Goal: Check status: Check status

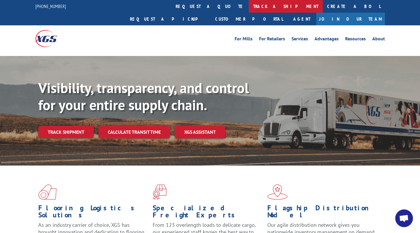
click at [249, 4] on link "track a shipment" at bounding box center [286, 6] width 74 height 13
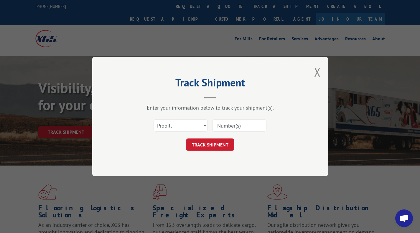
click at [227, 129] on input at bounding box center [239, 125] width 54 height 12
paste input "5984211"
type input "5984211"
click at [215, 141] on button "TRACK SHIPMENT" at bounding box center [210, 145] width 48 height 12
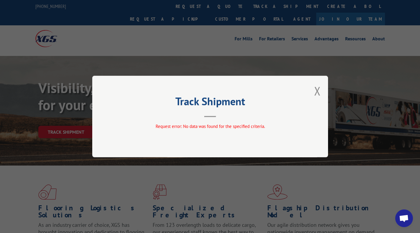
click at [314, 92] on div "Track Shipment Request error: No data was found for the specified criteria." at bounding box center [210, 117] width 236 height 82
click at [314, 92] on button "Close modal" at bounding box center [317, 91] width 6 height 16
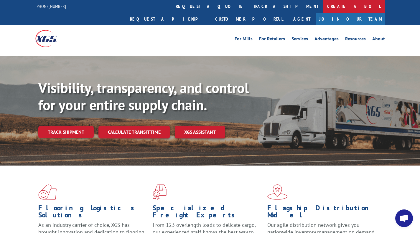
click at [323, 3] on link "Create a BOL" at bounding box center [354, 6] width 62 height 13
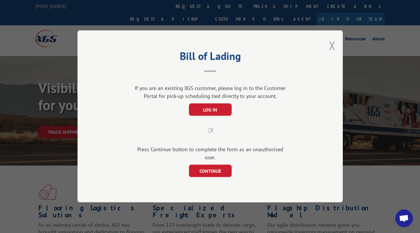
click at [330, 49] on button "Close modal" at bounding box center [332, 46] width 6 height 16
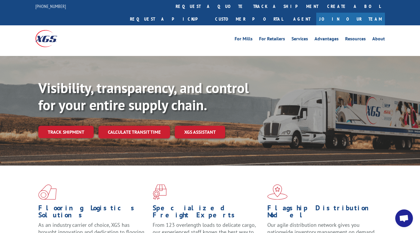
click at [249, 4] on link "track a shipment" at bounding box center [286, 6] width 74 height 13
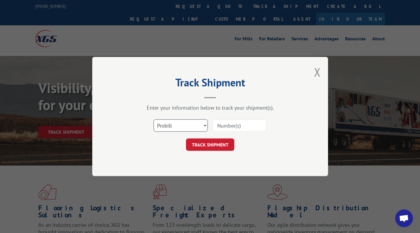
click at [163, 123] on select "Select category... Probill BOL PO" at bounding box center [181, 125] width 54 height 12
select select "bol"
click at [154, 119] on select "Select category... Probill BOL PO" at bounding box center [181, 125] width 54 height 12
click at [221, 129] on input at bounding box center [239, 125] width 54 height 12
paste input "5984211"
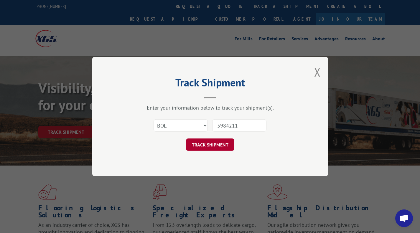
type input "5984211"
click at [216, 145] on button "TRACK SHIPMENT" at bounding box center [210, 145] width 48 height 12
